Goal: Navigation & Orientation: Go to known website

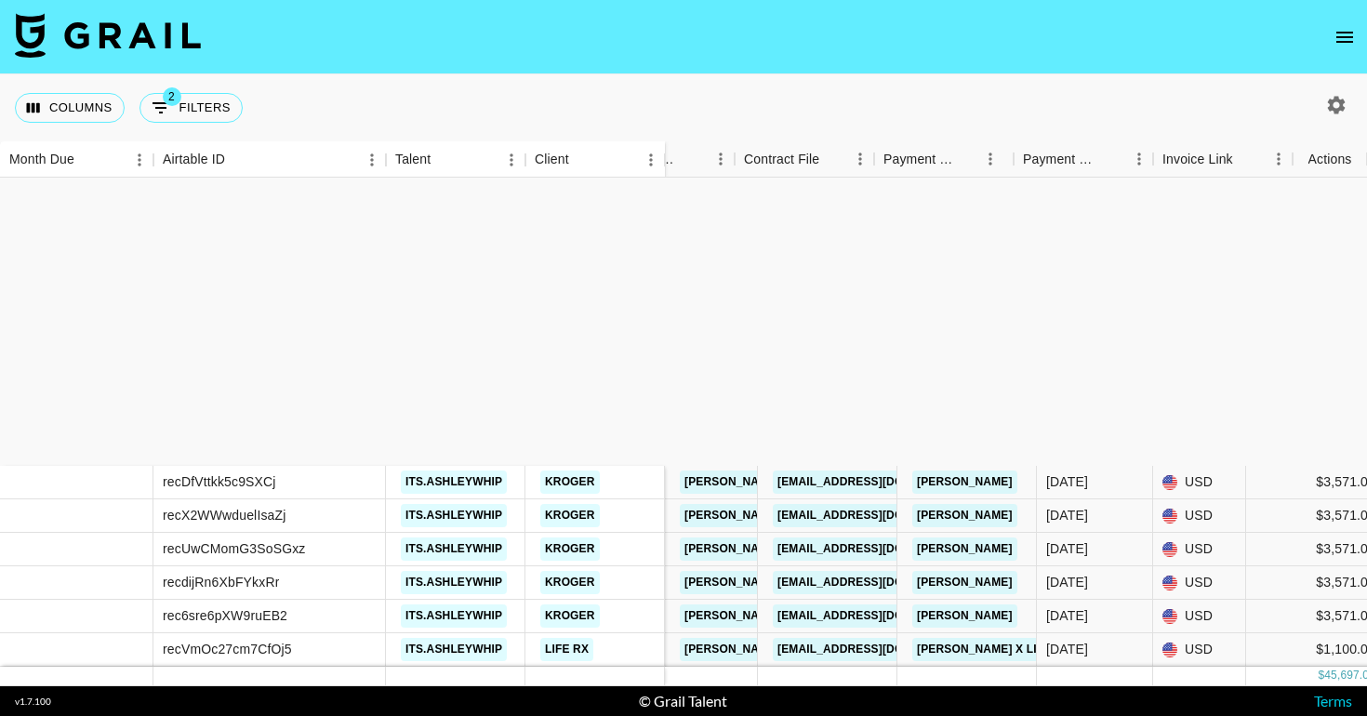
scroll to position [362, 1721]
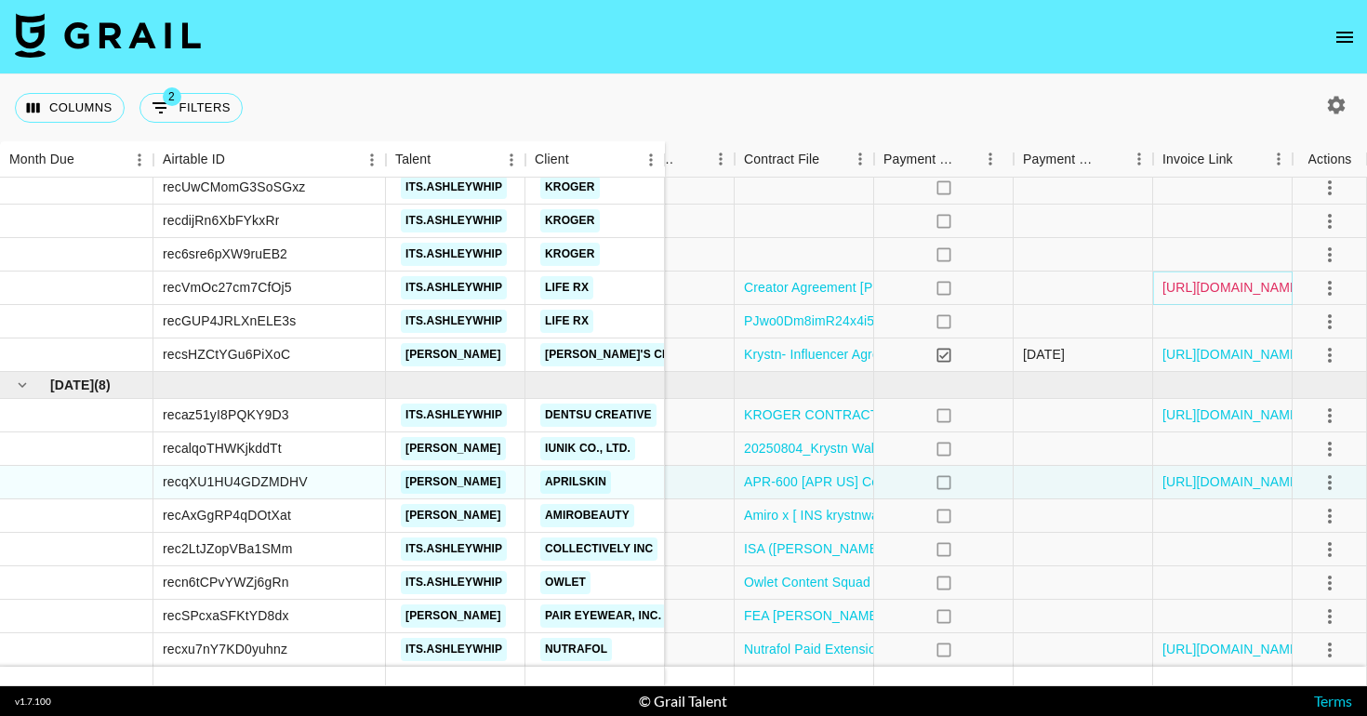
click at [1190, 289] on link "[URL][DOMAIN_NAME]" at bounding box center [1233, 287] width 140 height 19
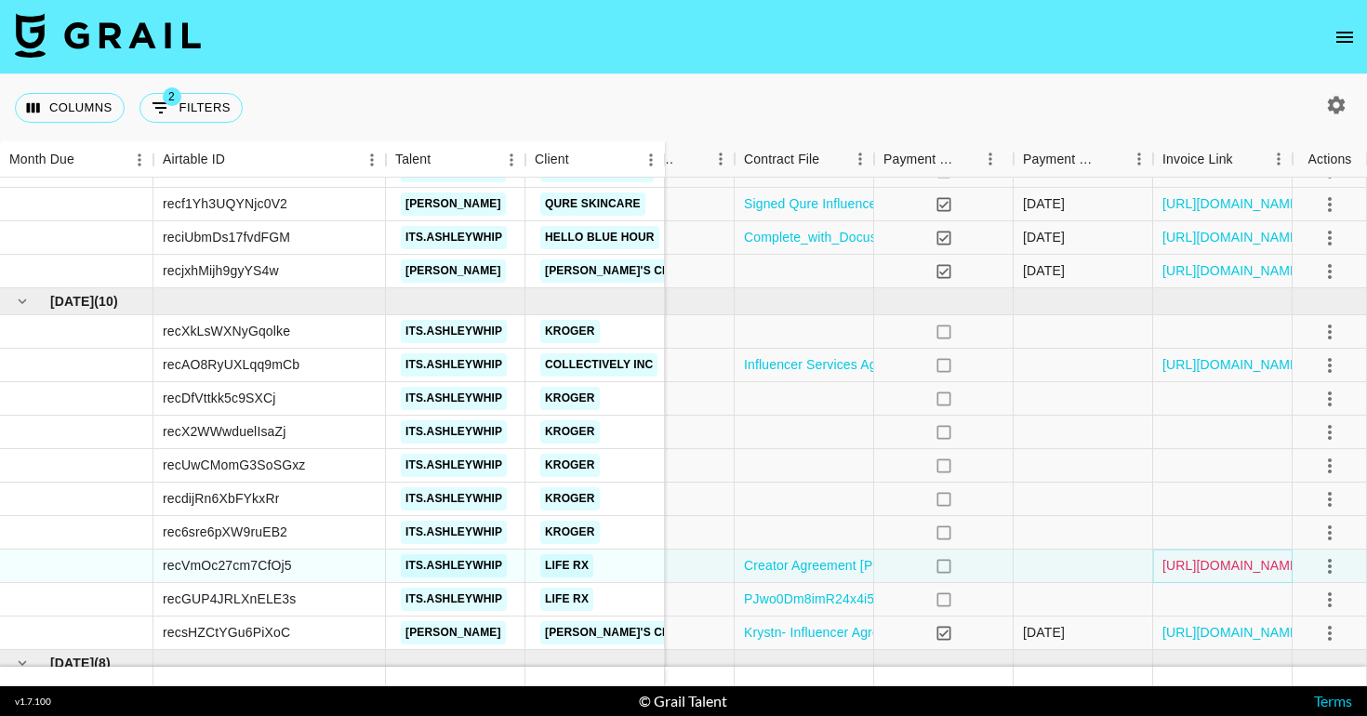
scroll to position [0, 1721]
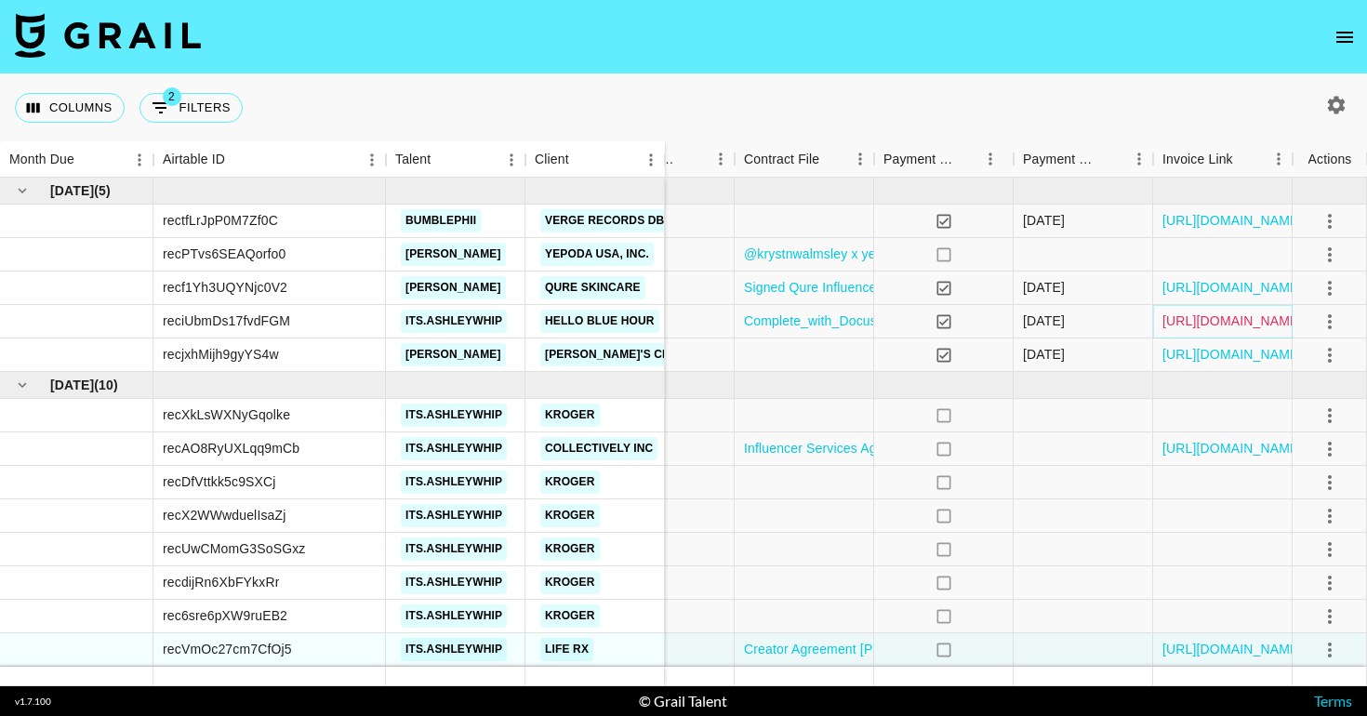
click at [1237, 320] on link "[URL][DOMAIN_NAME]" at bounding box center [1233, 321] width 140 height 19
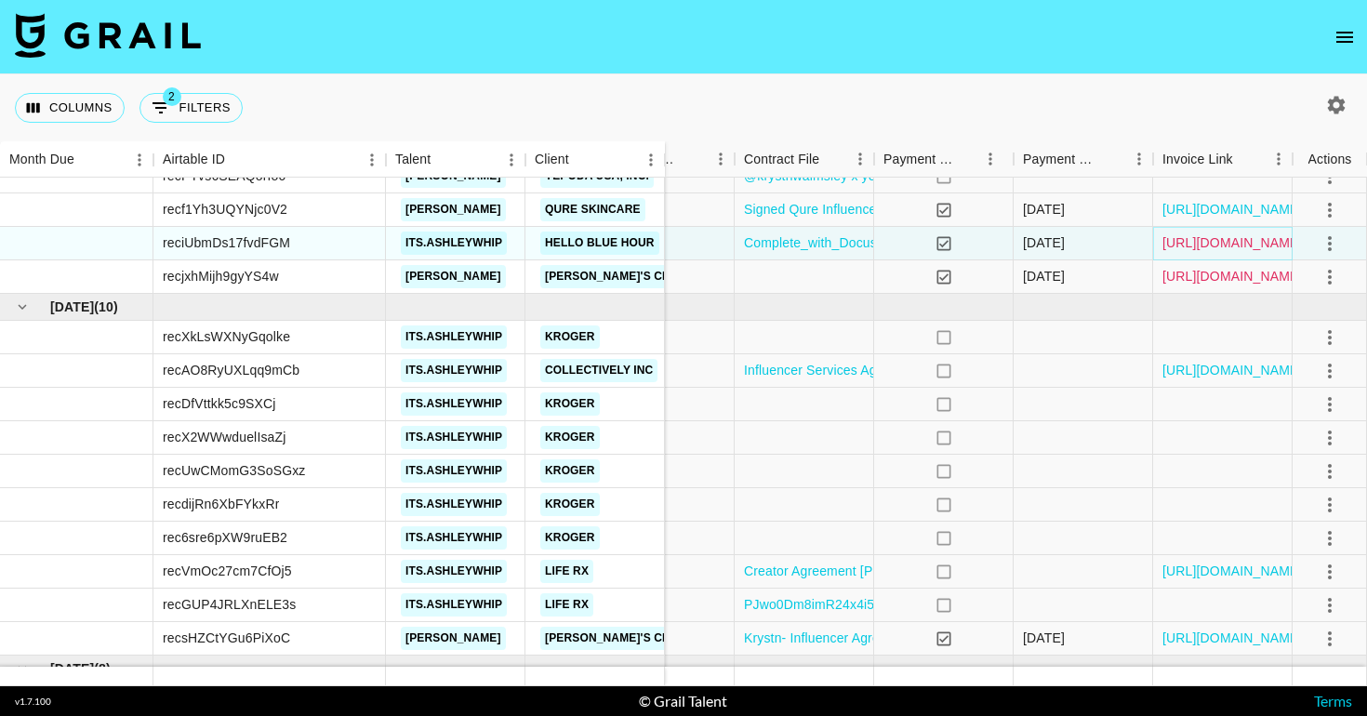
scroll to position [86, 1721]
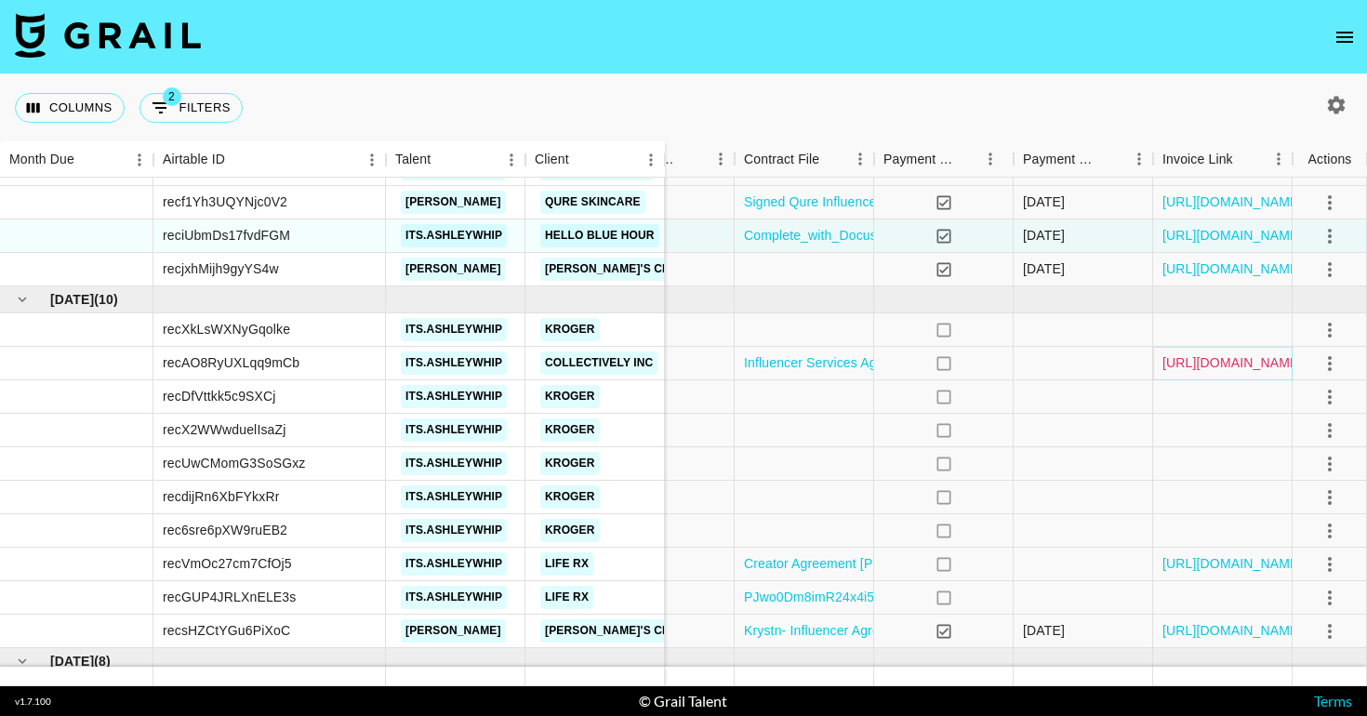
click at [1243, 364] on link "[URL][DOMAIN_NAME]" at bounding box center [1233, 362] width 140 height 19
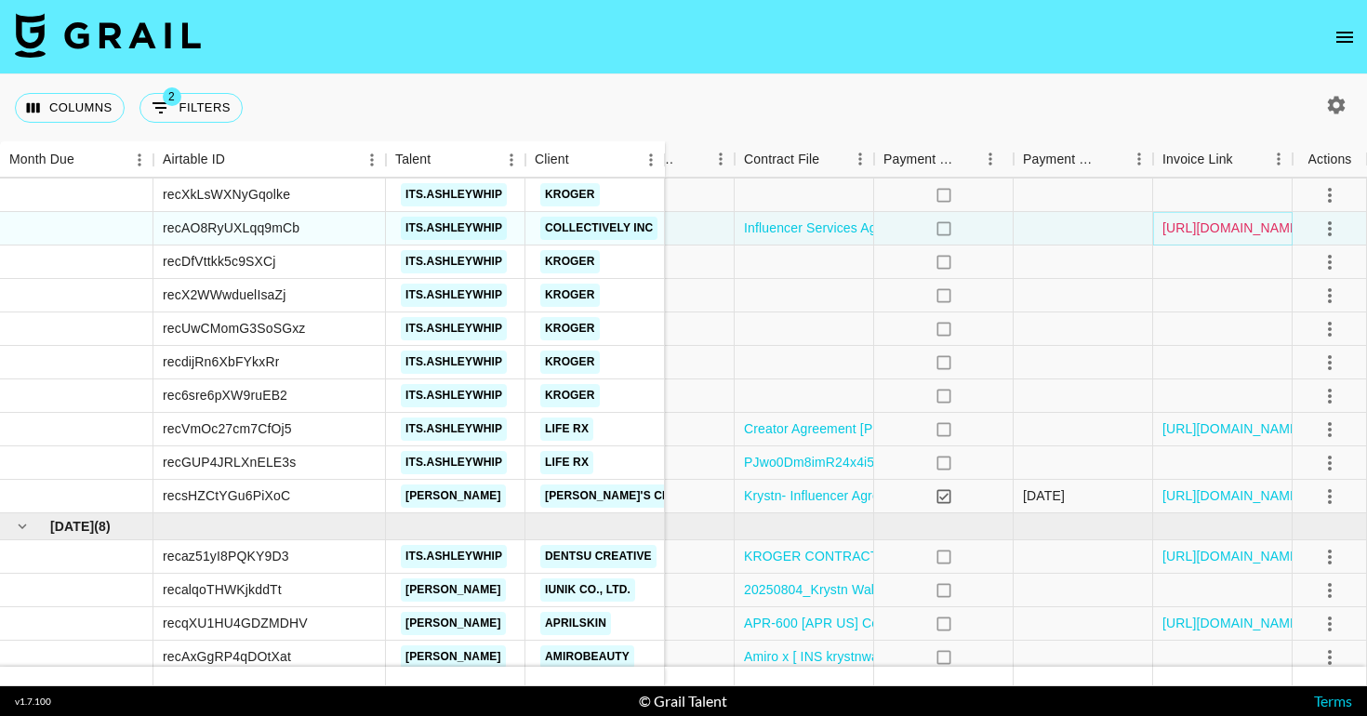
scroll to position [224, 1721]
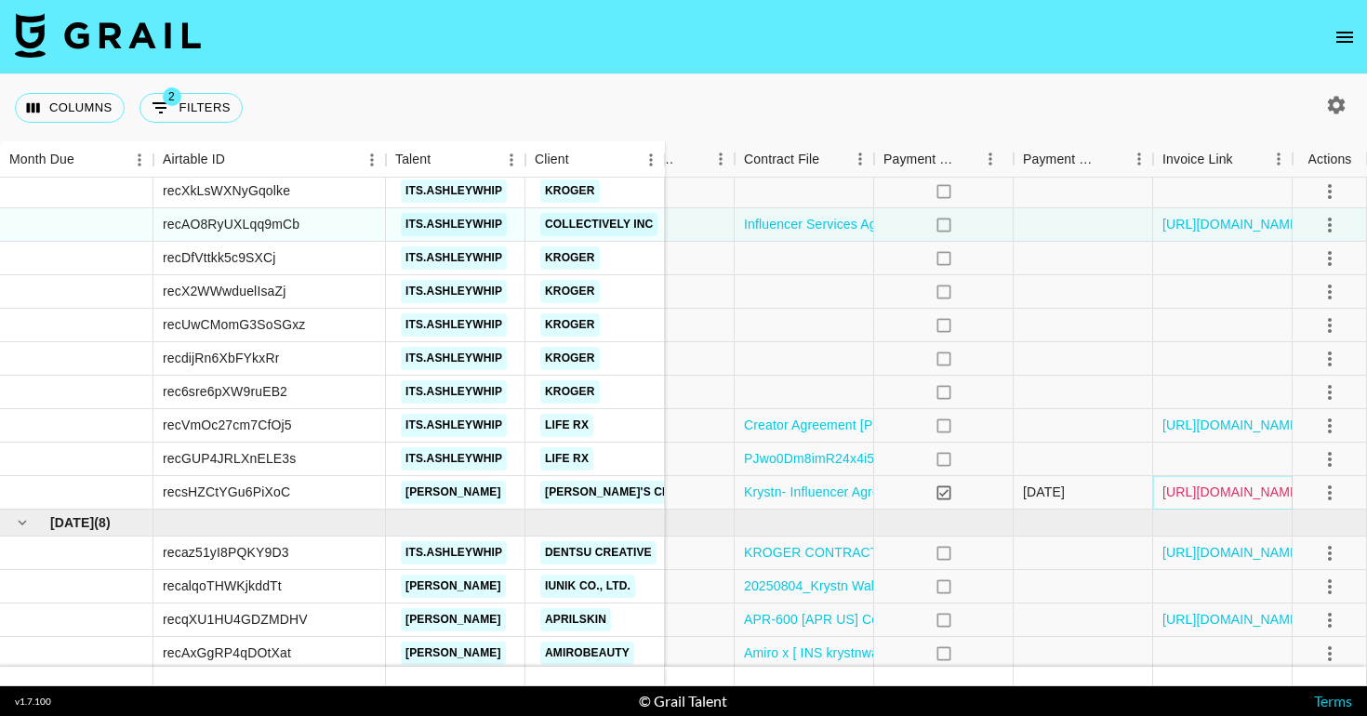
click at [1193, 493] on link "[URL][DOMAIN_NAME]" at bounding box center [1233, 492] width 140 height 19
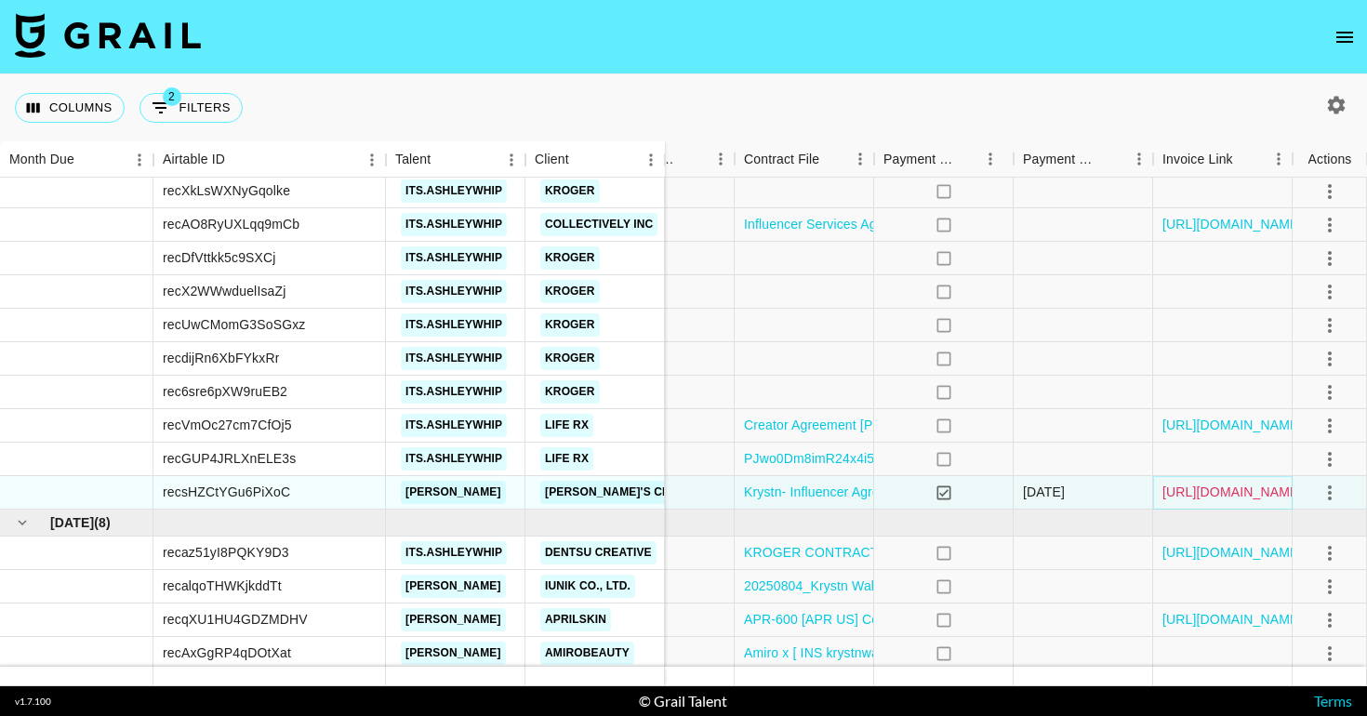
scroll to position [362, 1721]
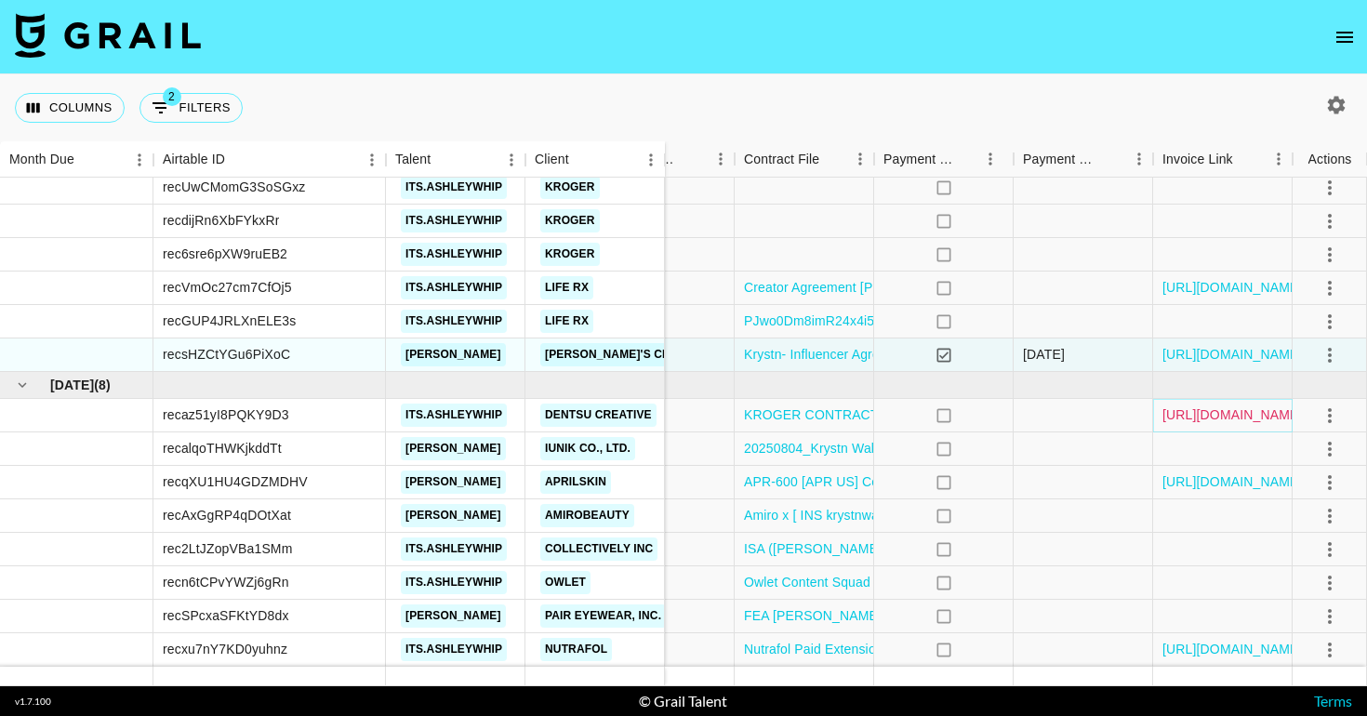
click at [1188, 419] on link "[URL][DOMAIN_NAME]" at bounding box center [1233, 415] width 140 height 19
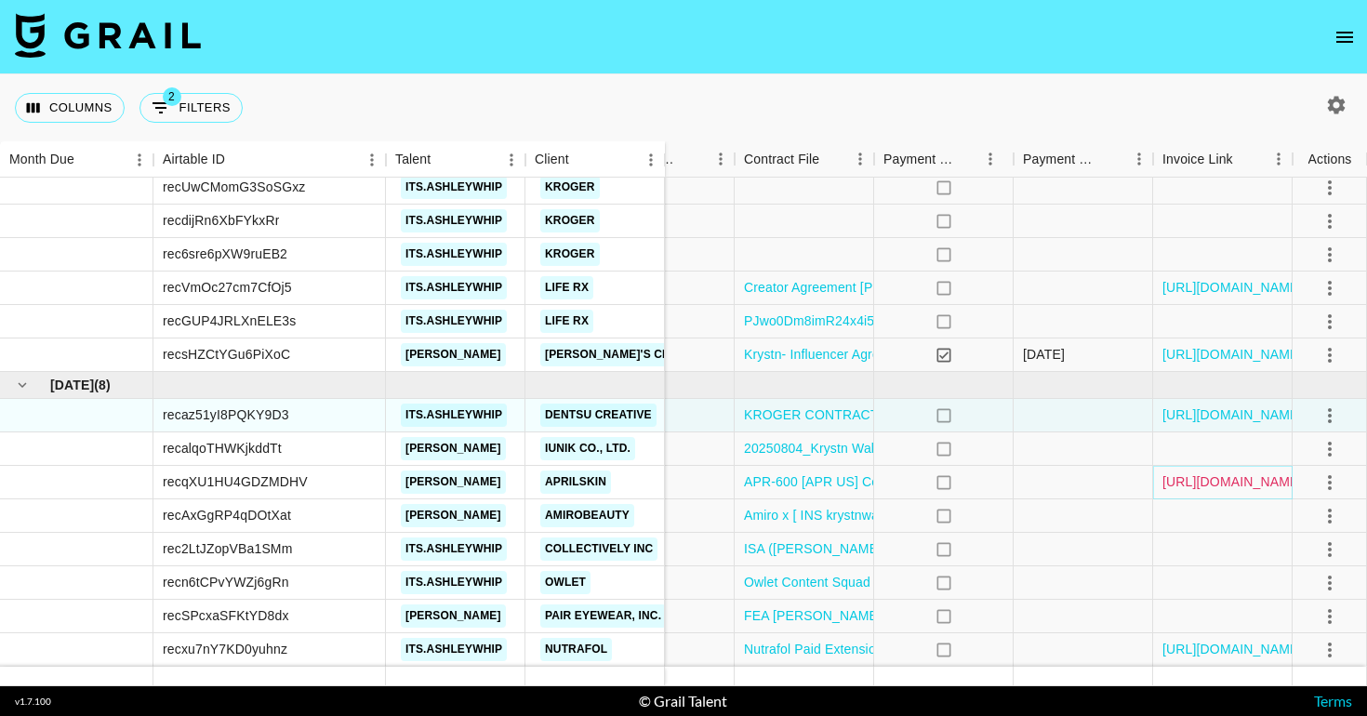
click at [1183, 482] on link "[URL][DOMAIN_NAME]" at bounding box center [1233, 482] width 140 height 19
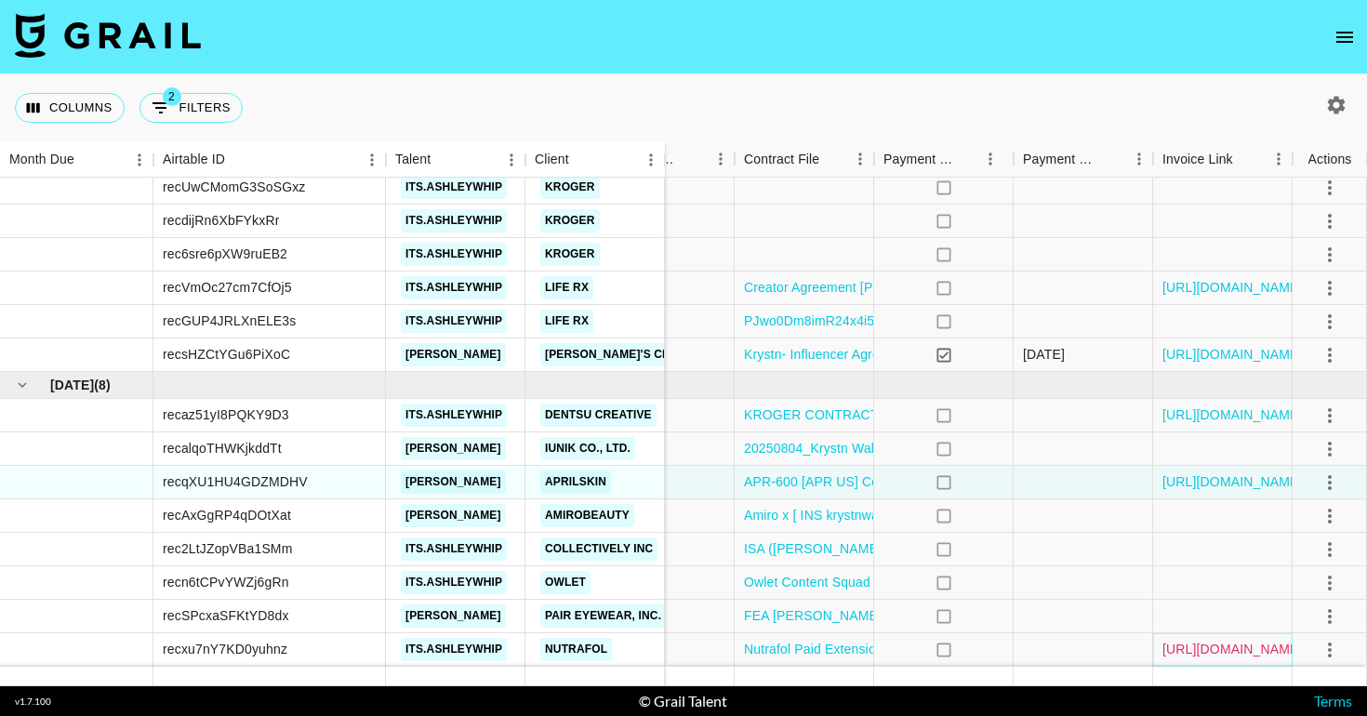
click at [1191, 646] on link "[URL][DOMAIN_NAME]" at bounding box center [1233, 649] width 140 height 19
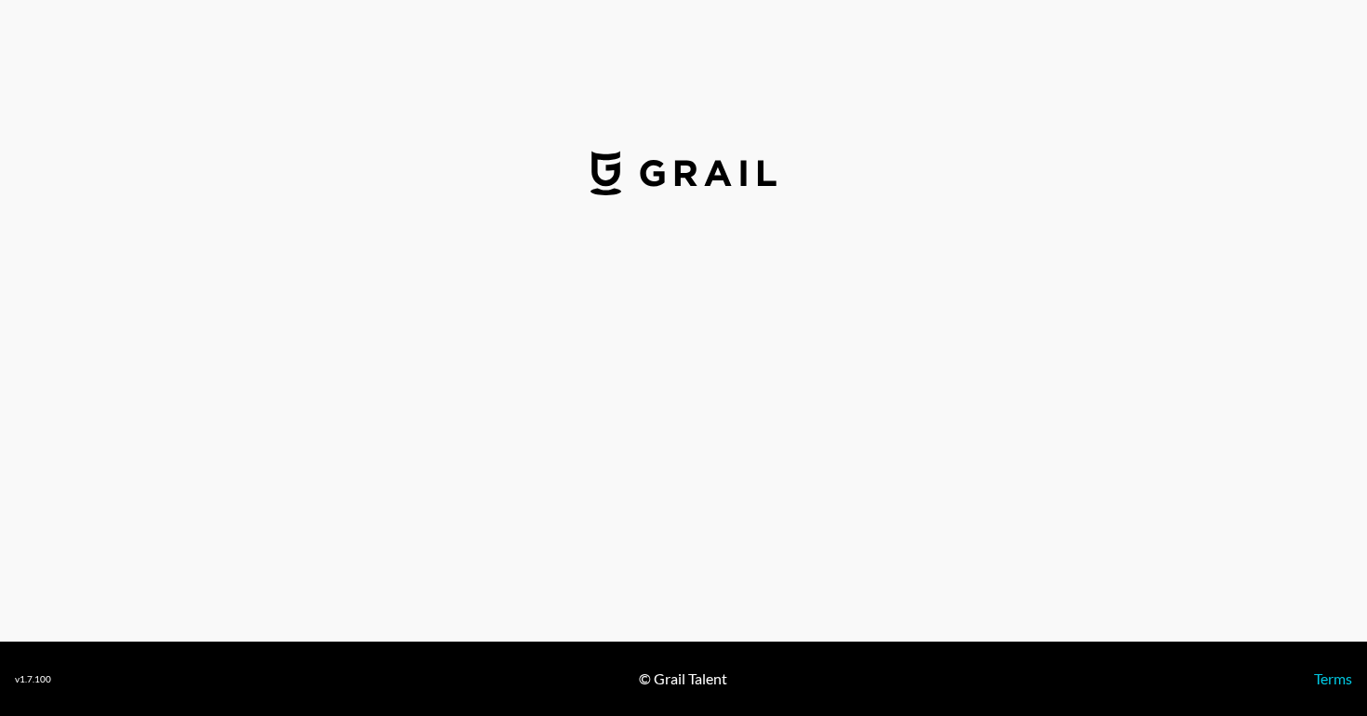
select select "USD"
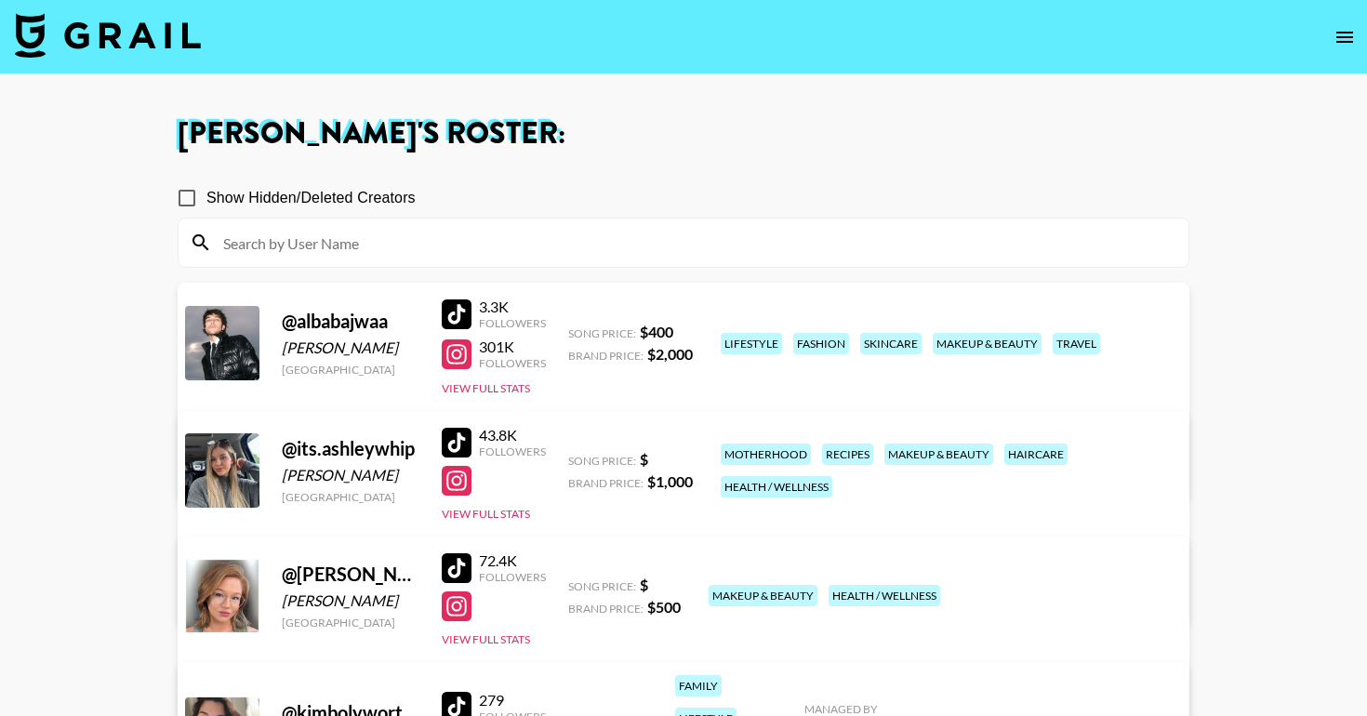
click at [156, 40] on img at bounding box center [108, 35] width 186 height 45
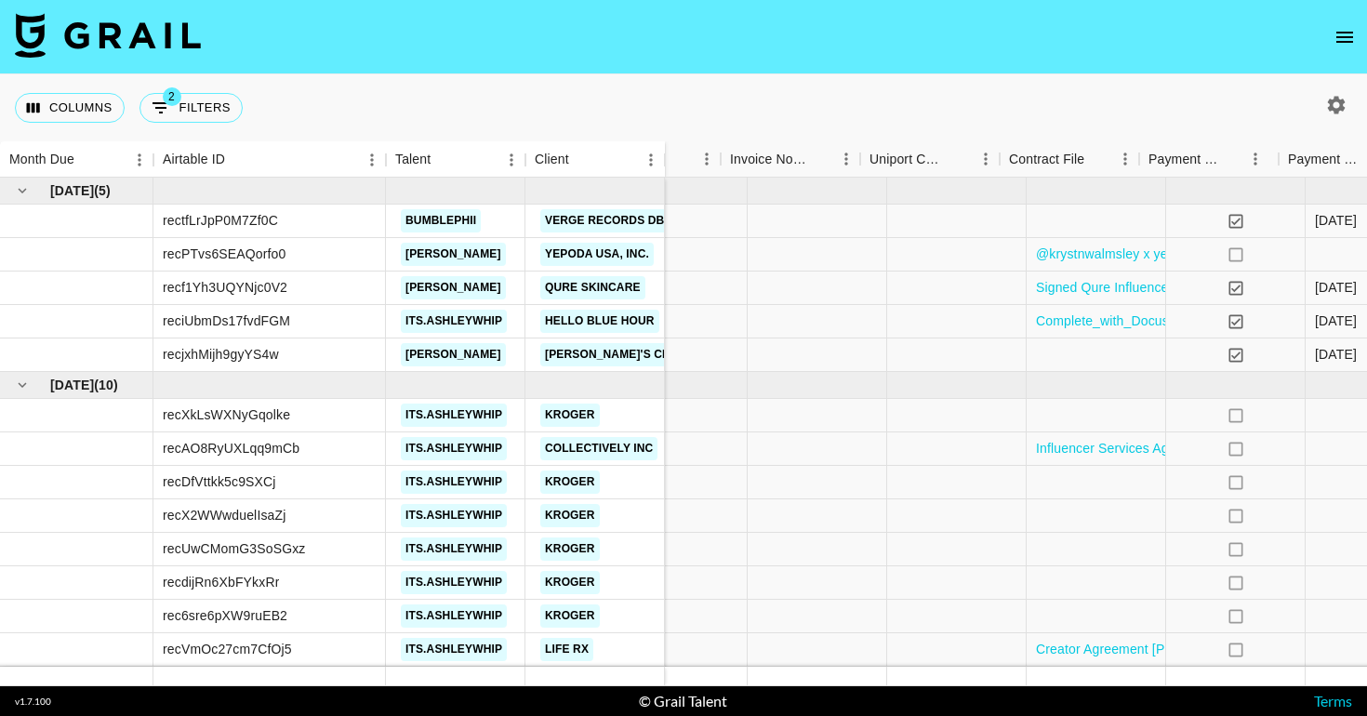
scroll to position [0, 1721]
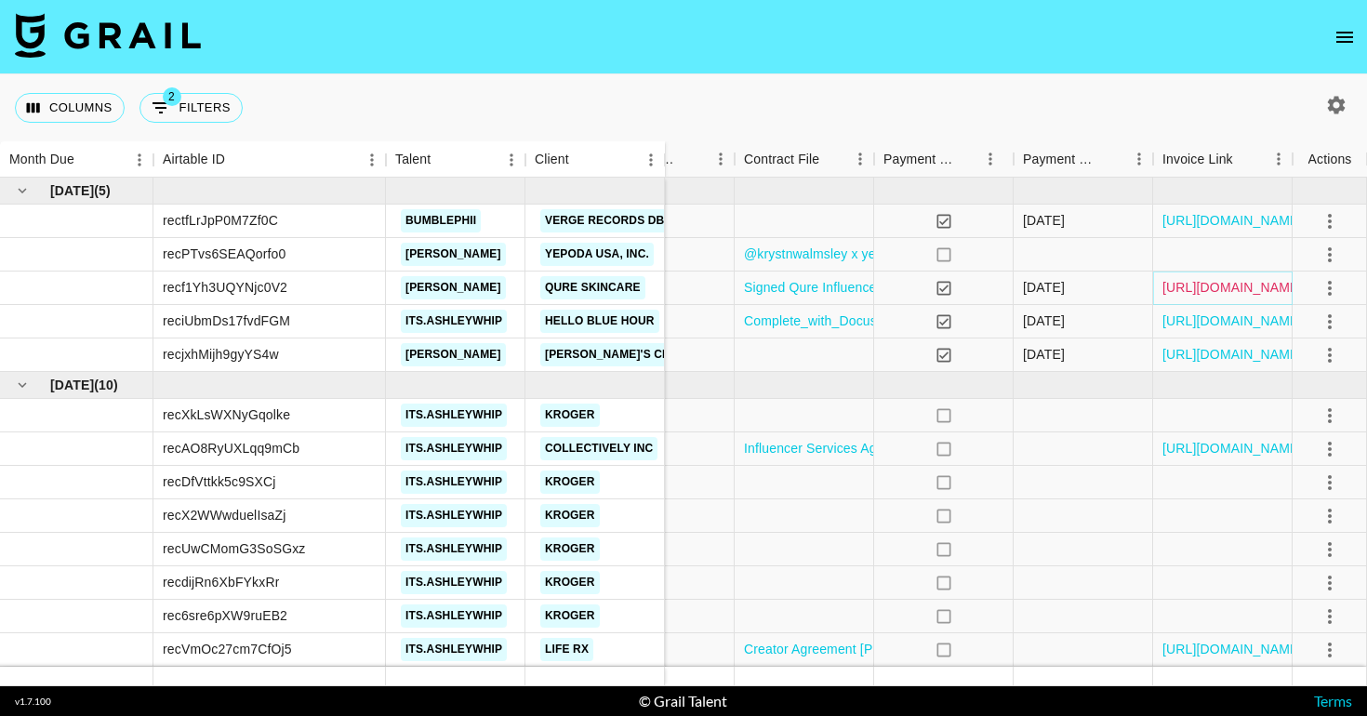
click at [1231, 289] on link "[URL][DOMAIN_NAME]" at bounding box center [1233, 287] width 140 height 19
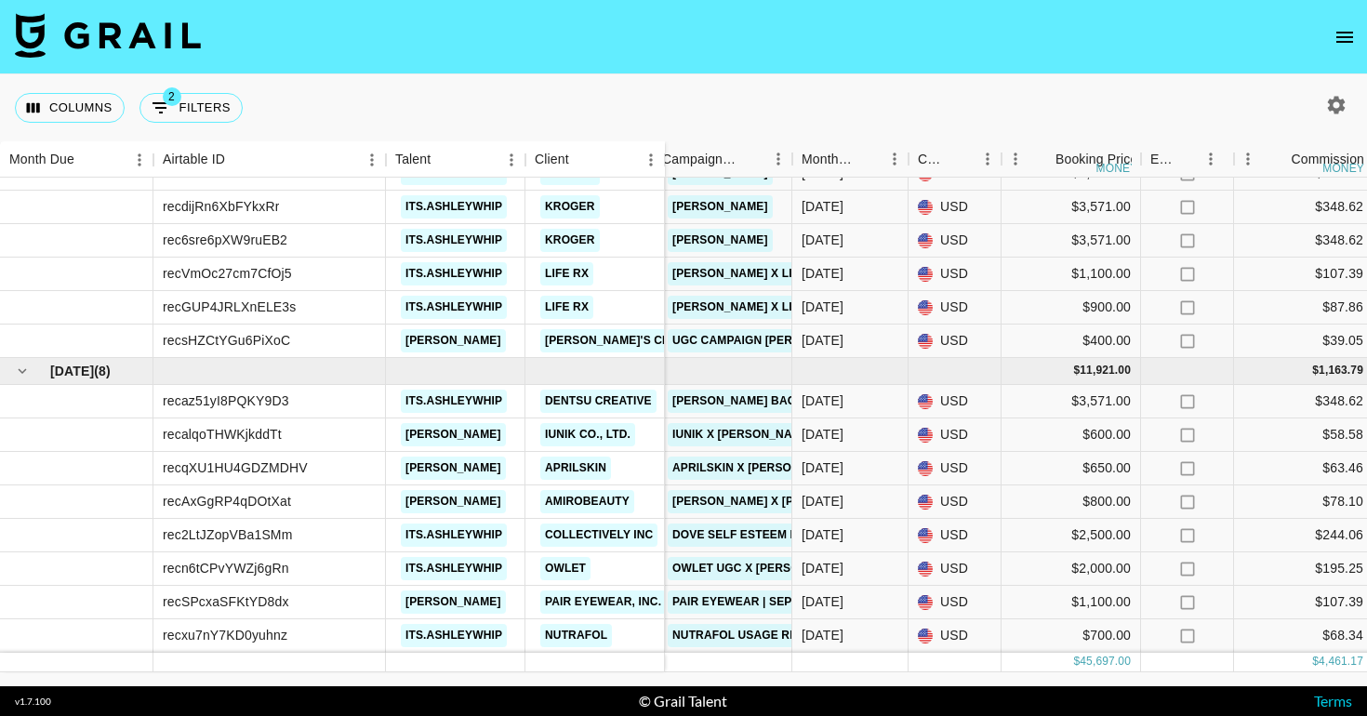
scroll to position [0, 245]
